Goal: Transaction & Acquisition: Purchase product/service

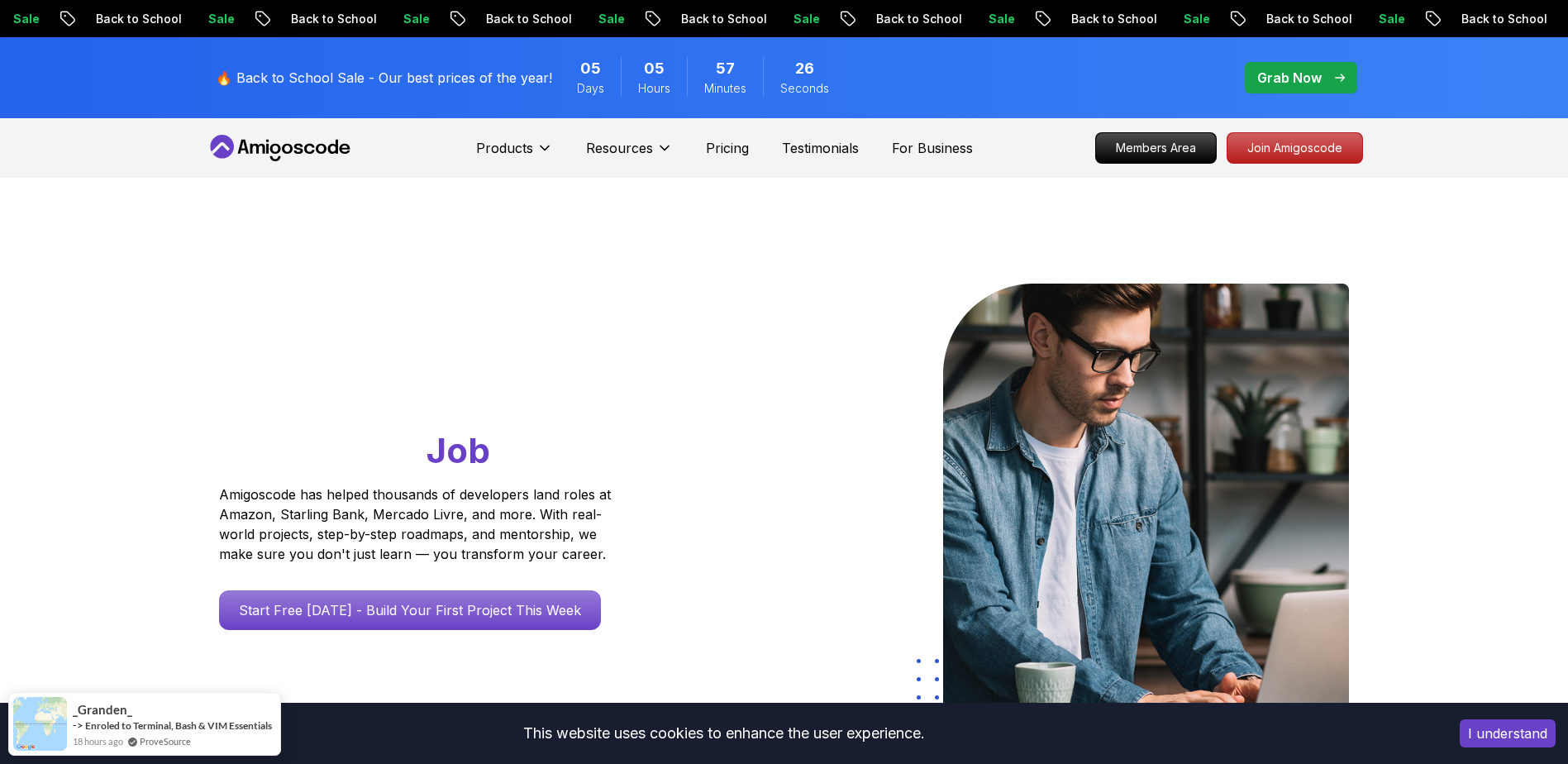
click at [1314, 77] on p "Grab Now" at bounding box center [1289, 77] width 64 height 20
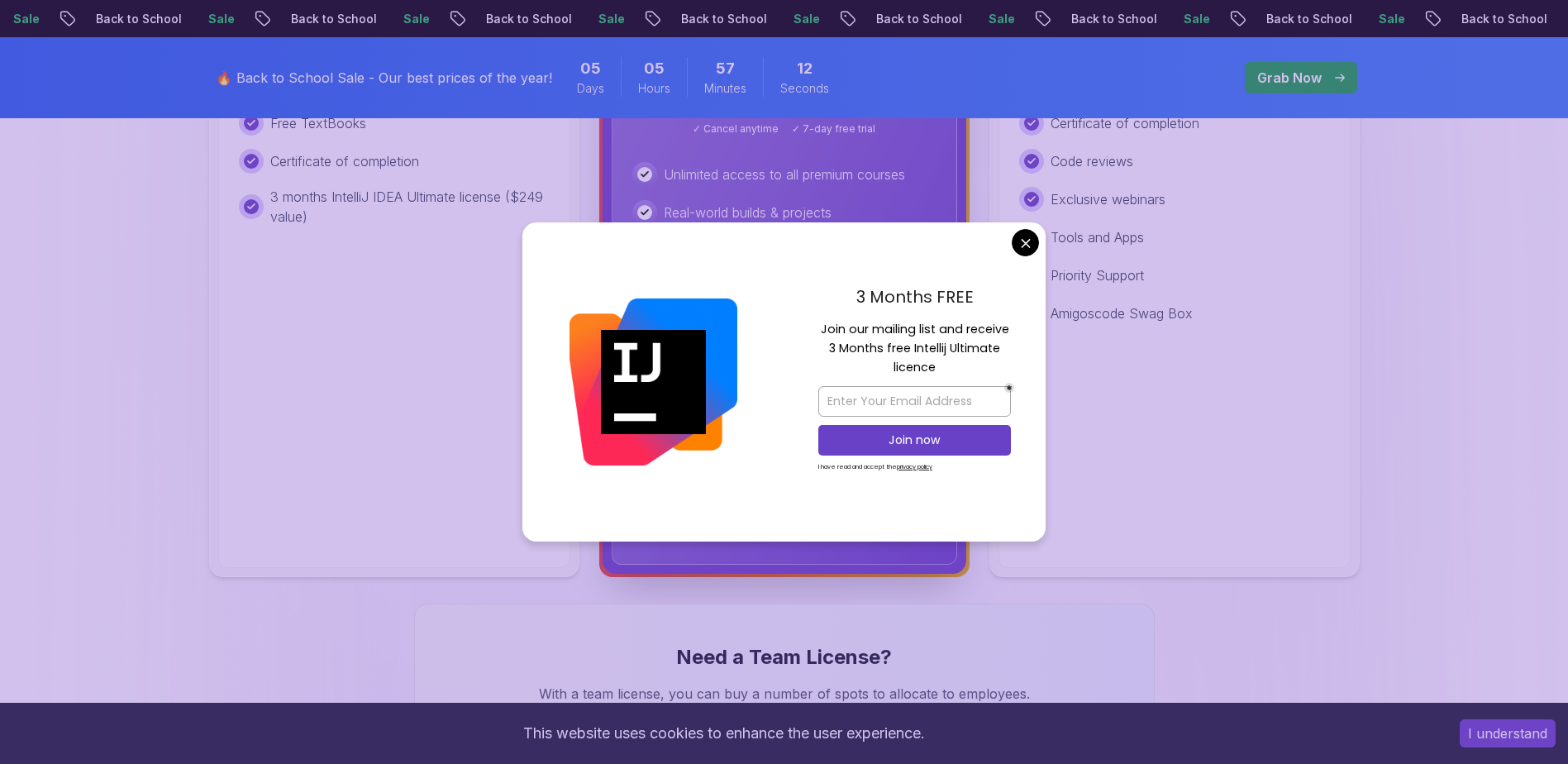
scroll to position [785, 0]
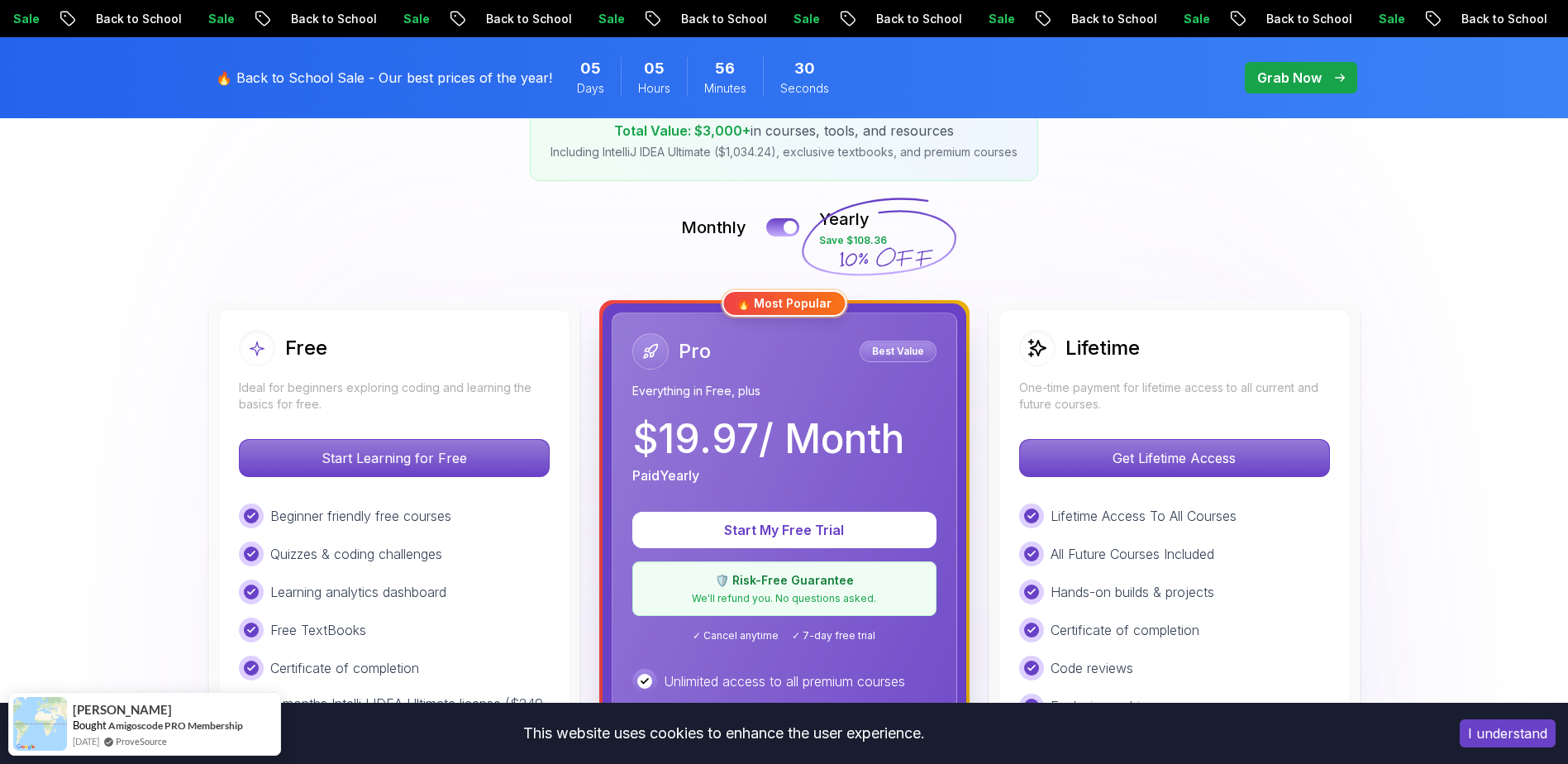
scroll to position [277, 0]
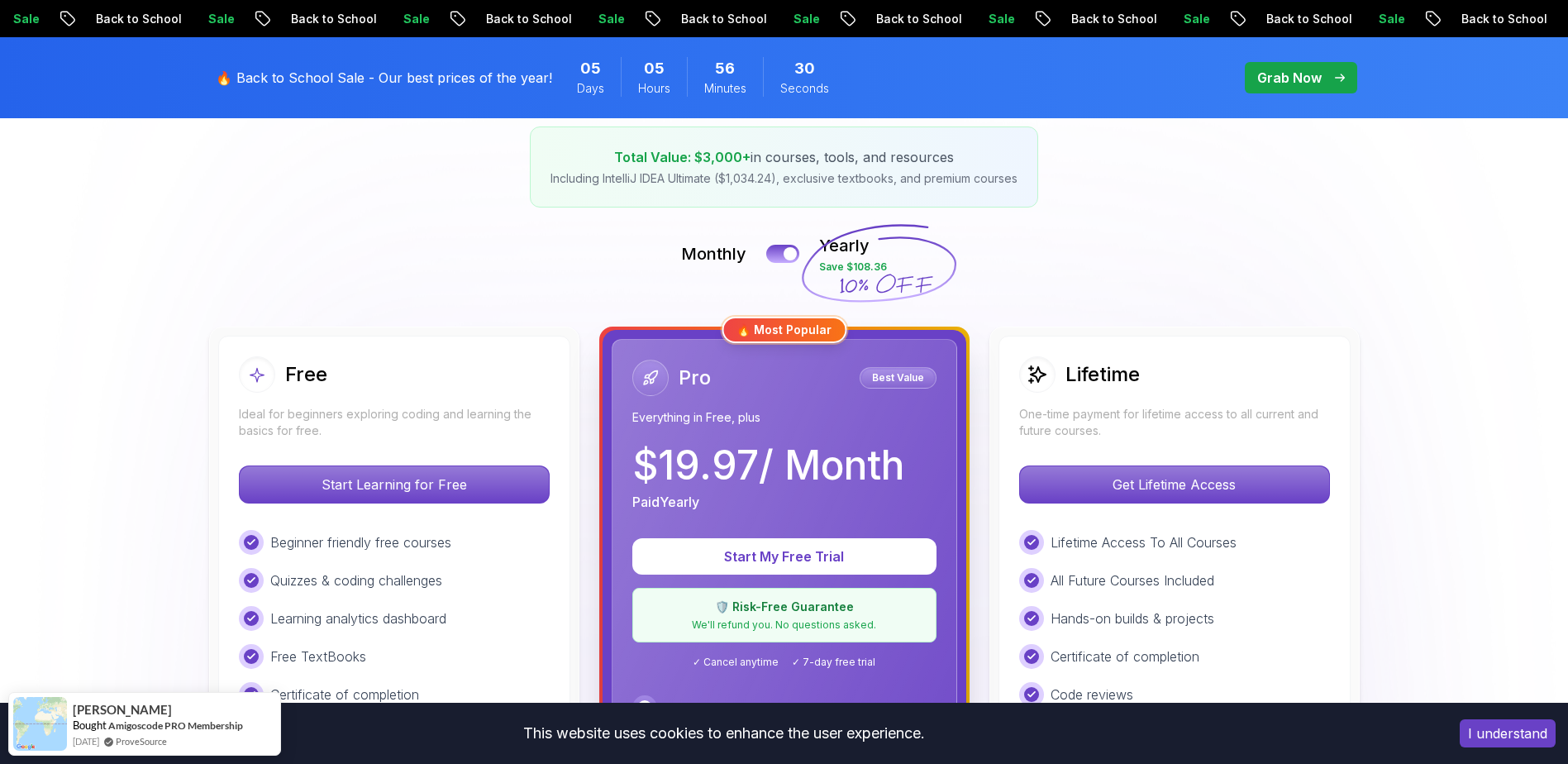
click at [1561, 90] on div "🔥 Back to School Sale - Our best prices of the year! 05 Days 05 Hours 56 Minute…" at bounding box center [784, 78] width 1568 height 81
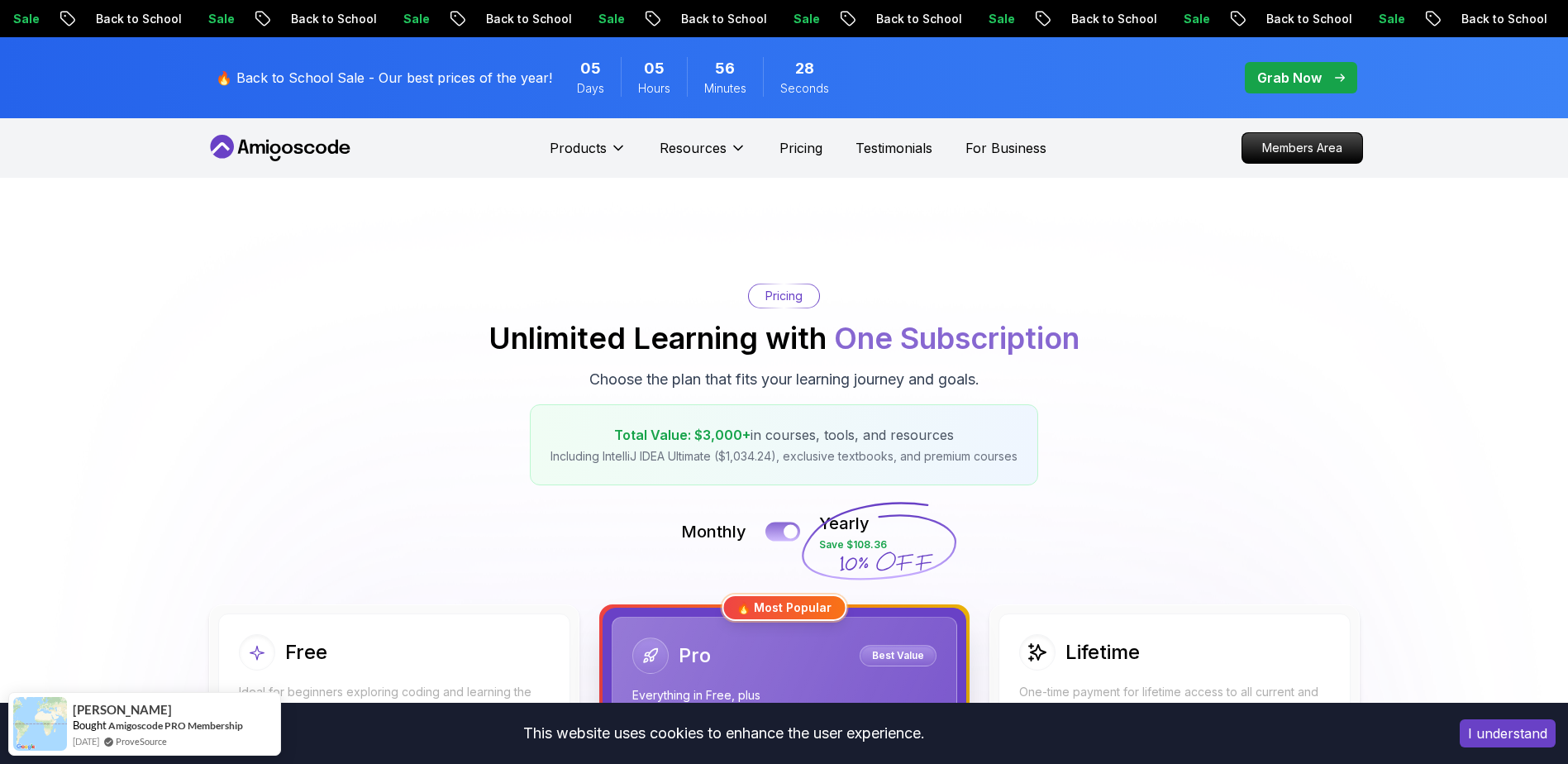
click at [779, 536] on button at bounding box center [783, 530] width 35 height 19
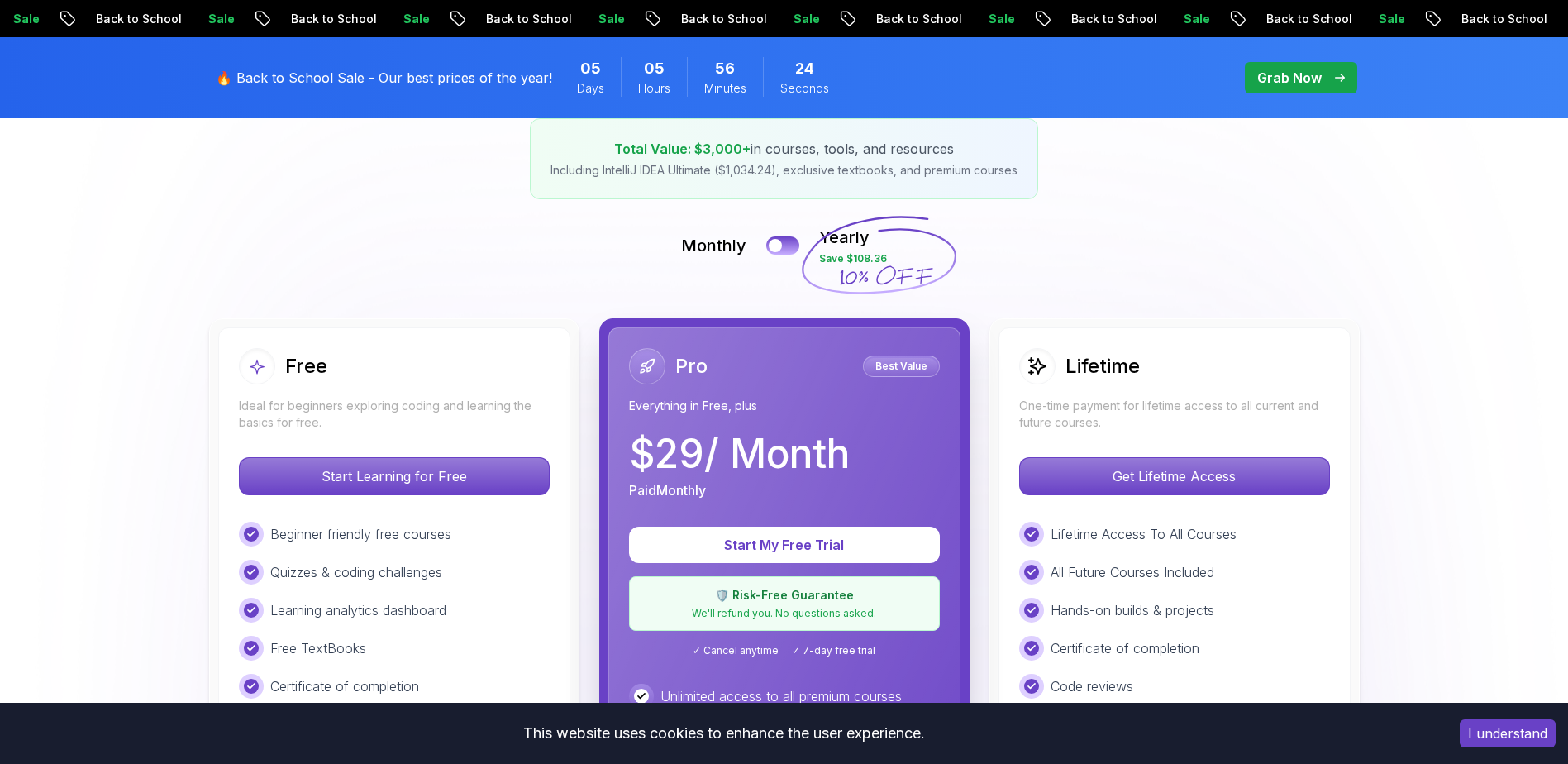
scroll to position [269, 0]
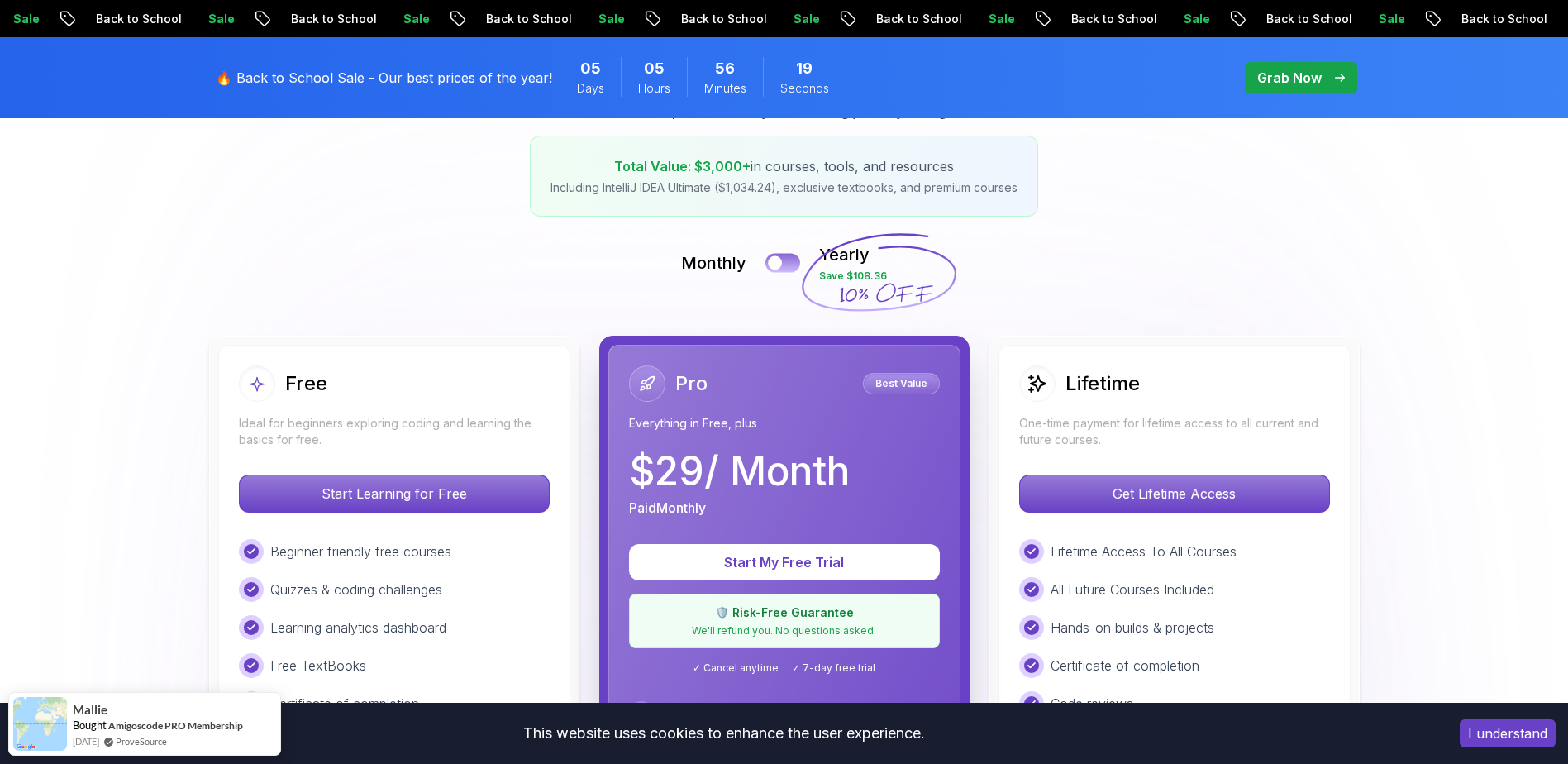
click at [787, 263] on button at bounding box center [783, 262] width 35 height 19
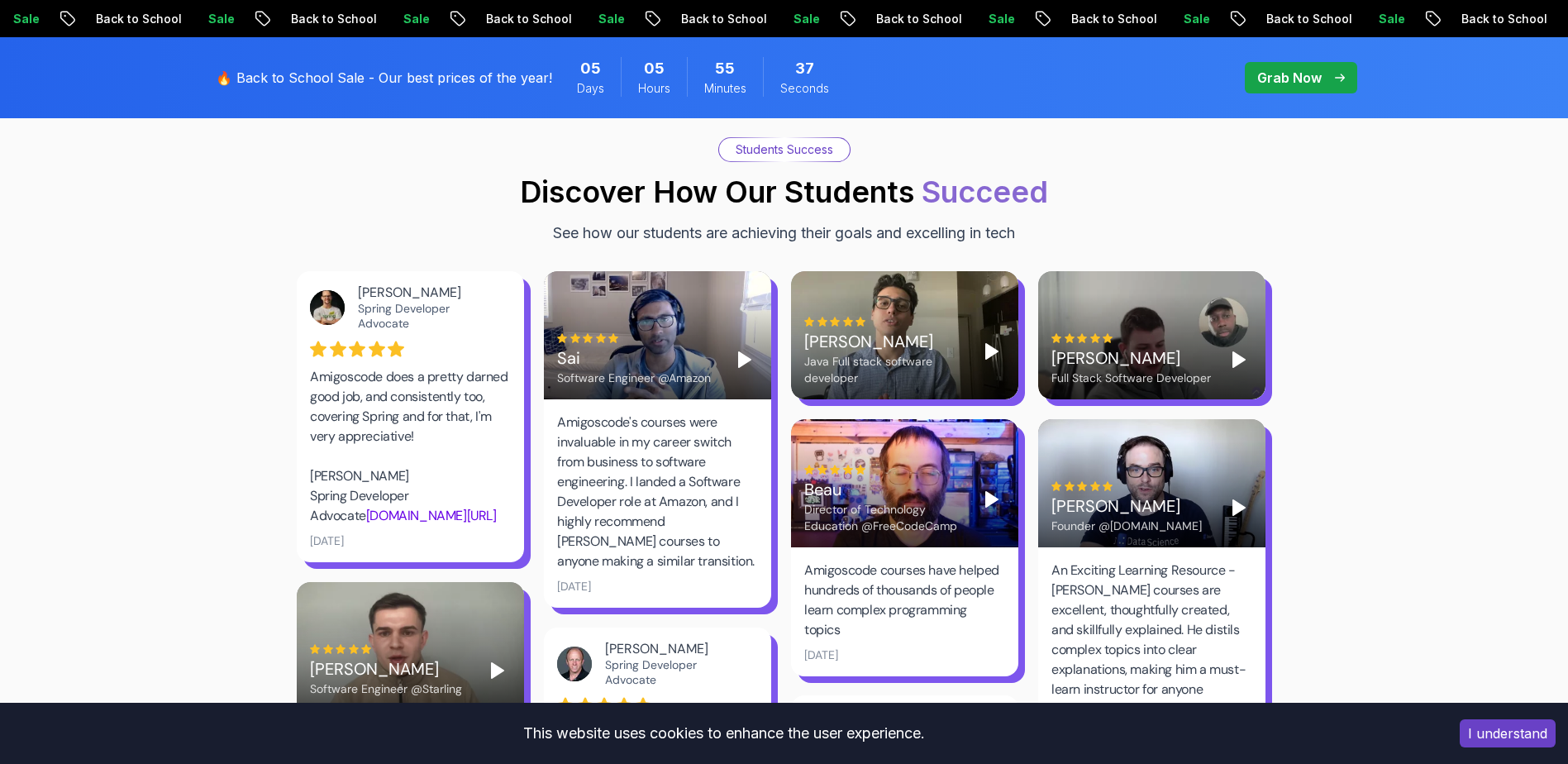
scroll to position [0, 0]
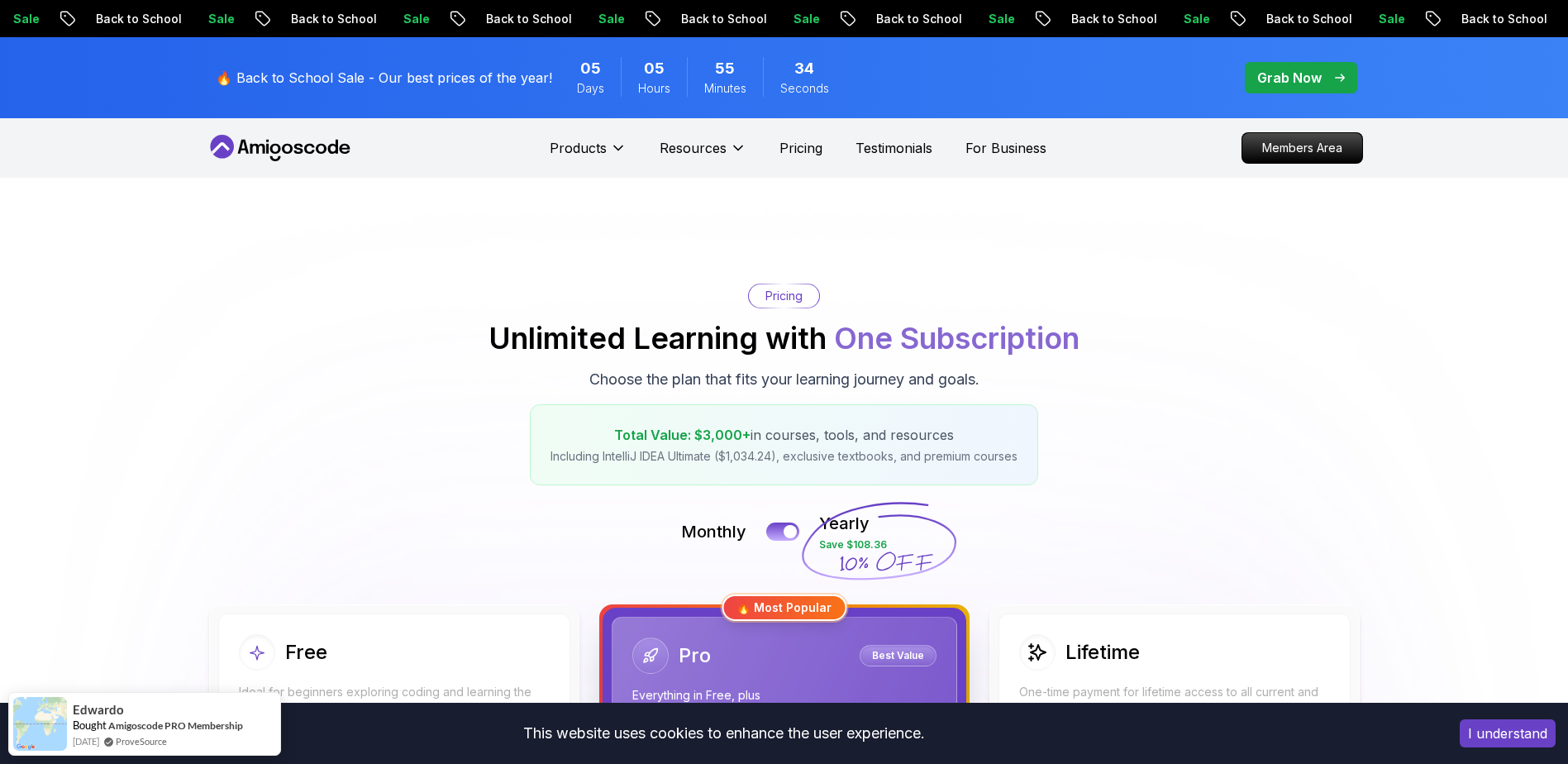
click at [1279, 79] on p "Grab Now" at bounding box center [1289, 77] width 64 height 20
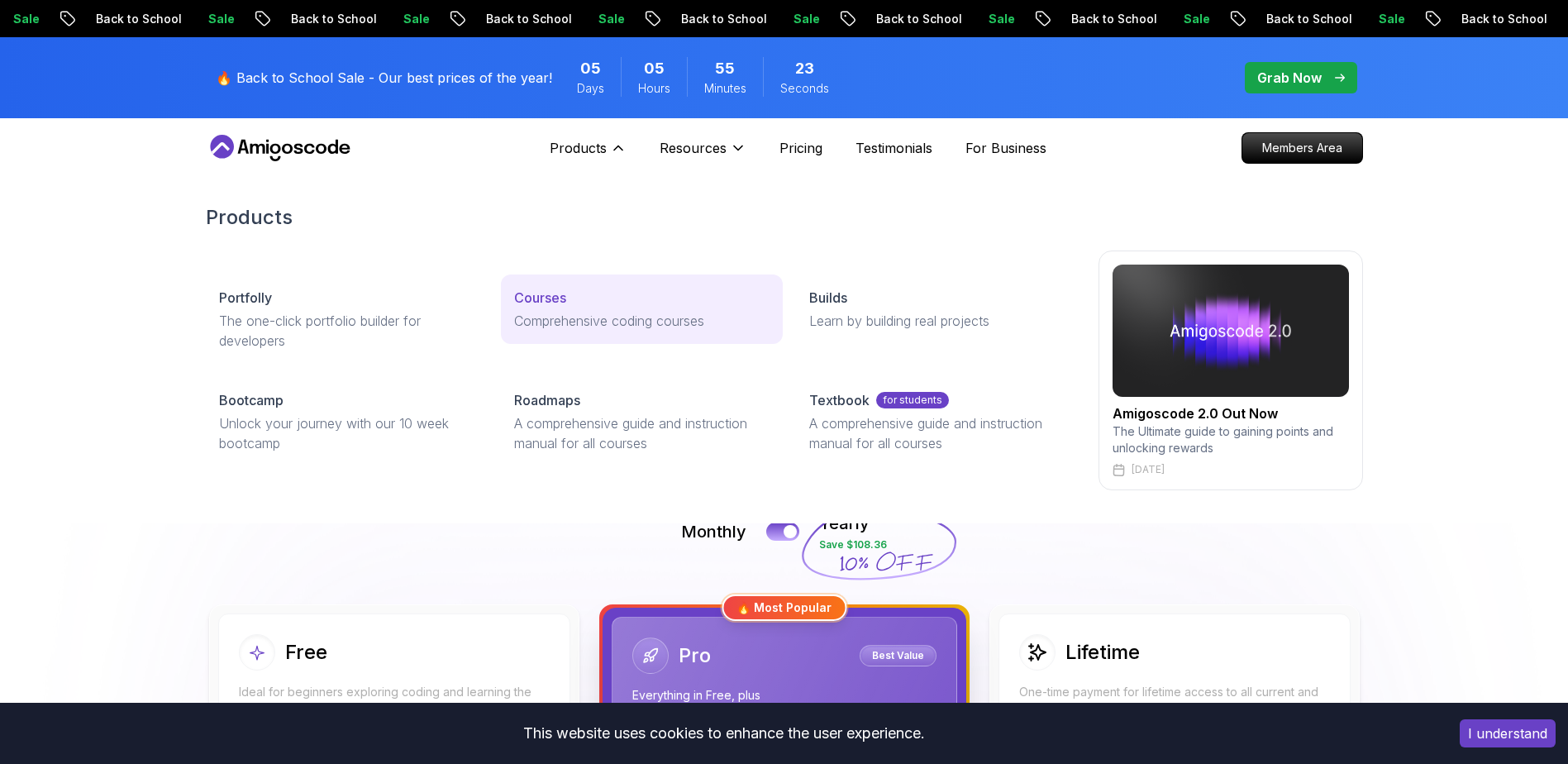
click at [547, 299] on p "Courses" at bounding box center [540, 297] width 52 height 20
